Goal: Find specific page/section

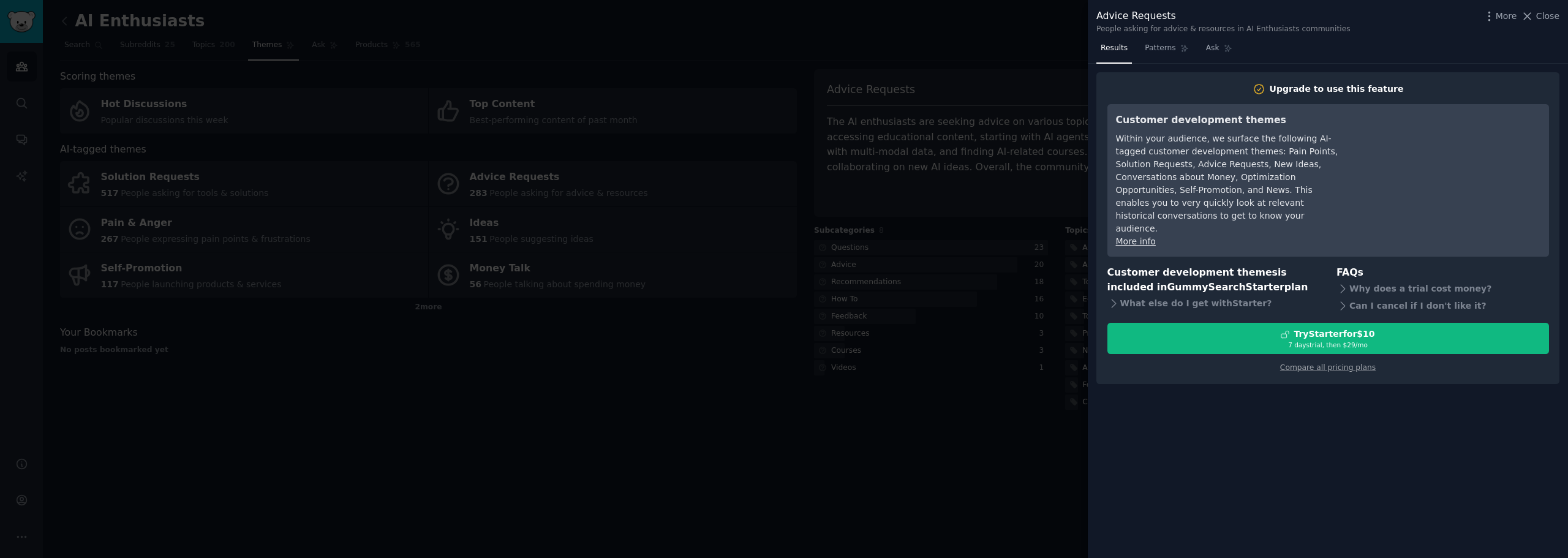
click at [606, 409] on div at bounding box center [784, 279] width 1568 height 558
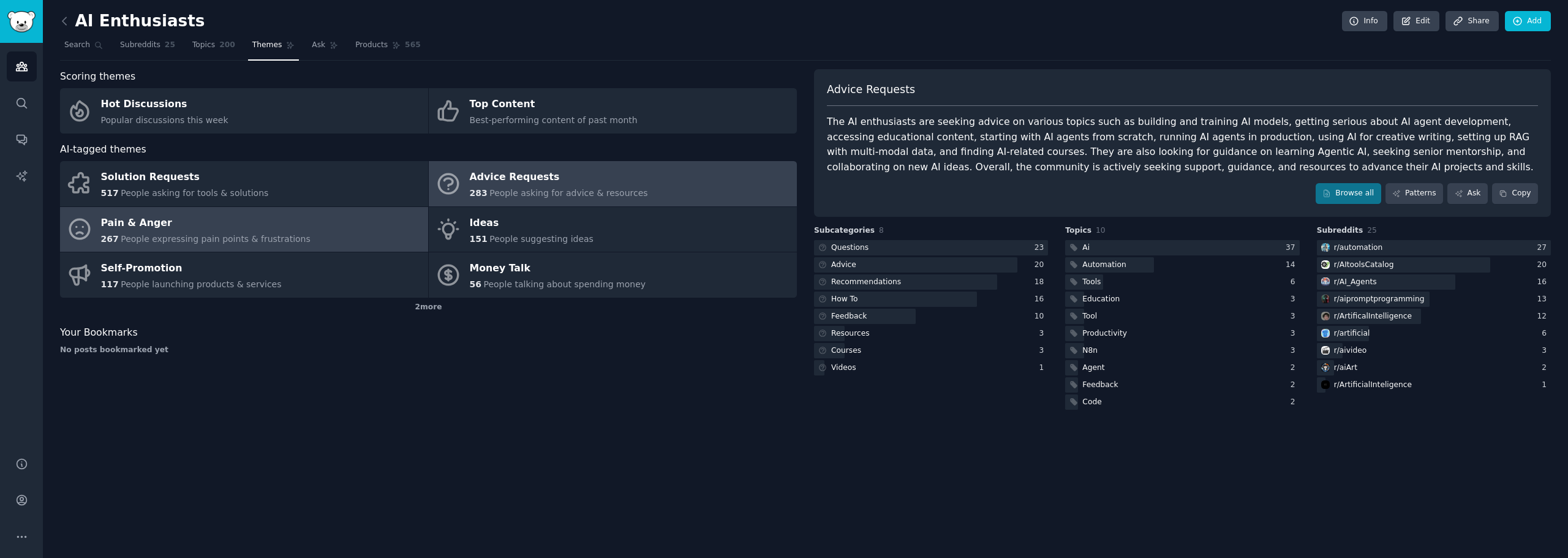
click at [258, 226] on div "Pain & Anger" at bounding box center [206, 222] width 209 height 20
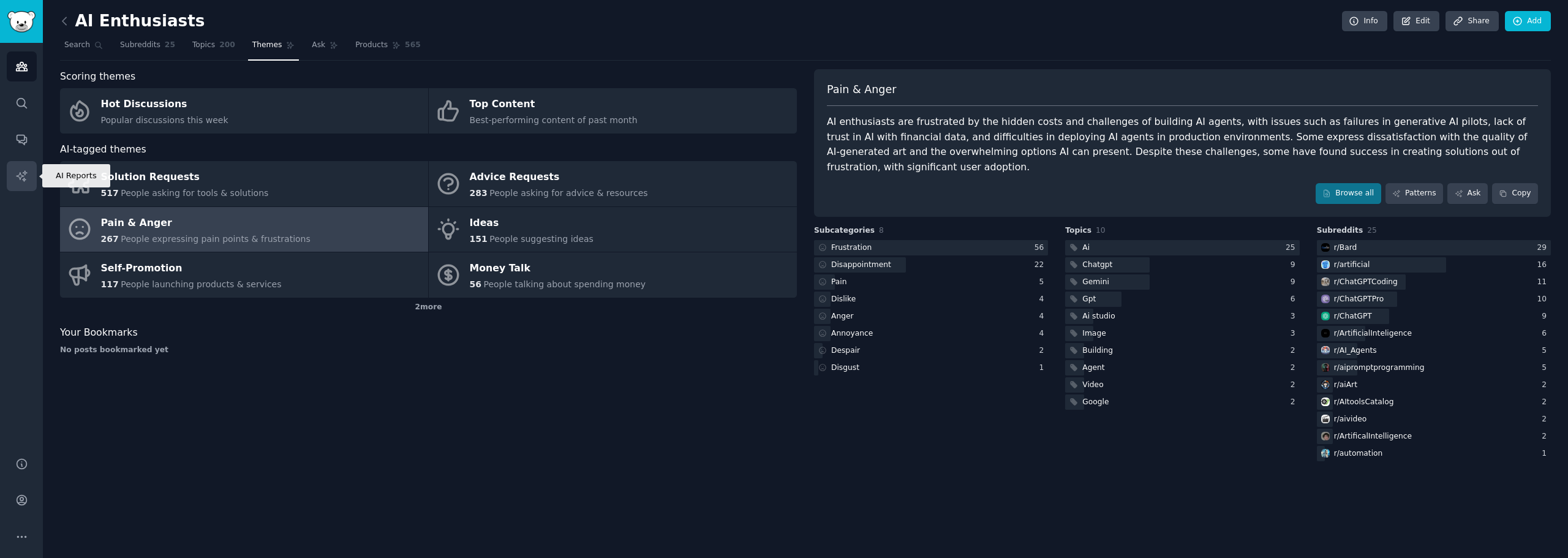
click at [28, 176] on link "AI Reports" at bounding box center [21, 176] width 30 height 30
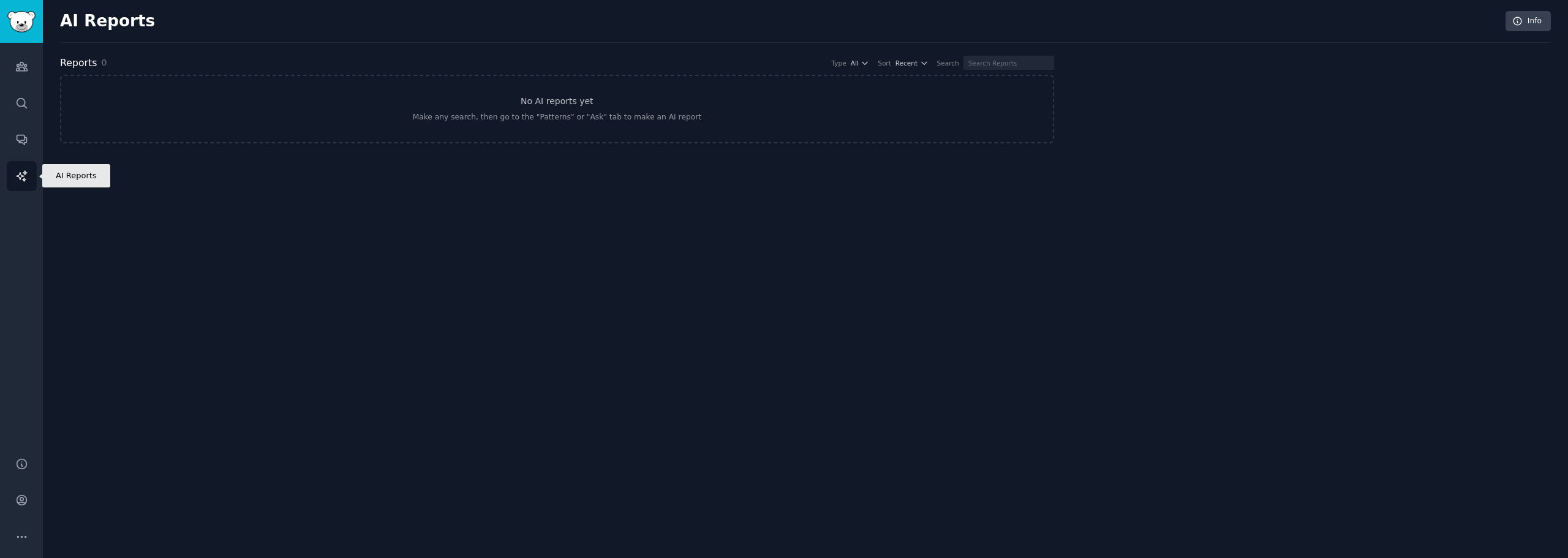
click at [23, 179] on icon "Sidebar" at bounding box center [21, 175] width 10 height 10
click at [21, 7] on link "Sidebar" at bounding box center [21, 21] width 43 height 43
